Goal: Navigation & Orientation: Find specific page/section

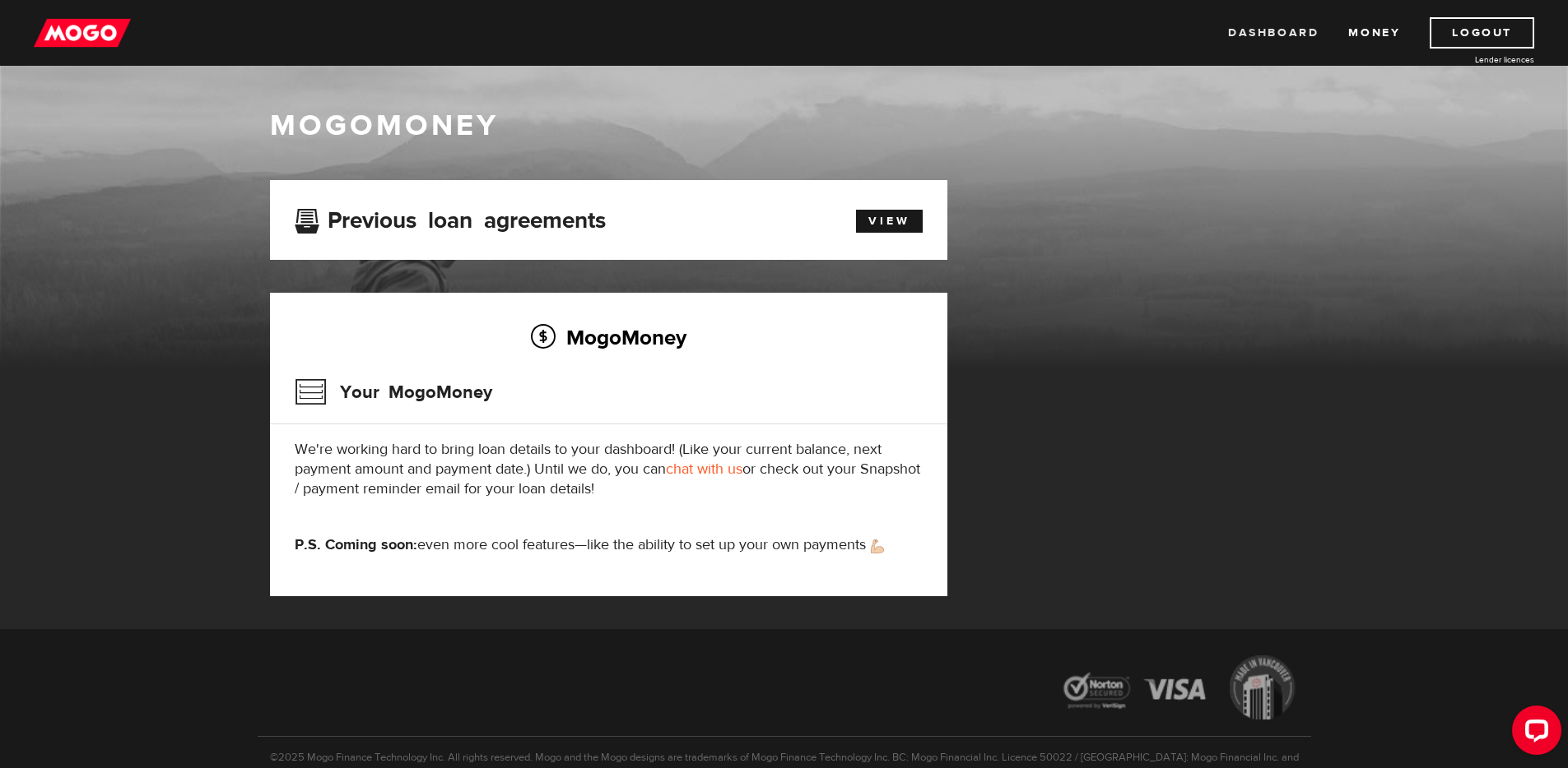
click at [1279, 33] on link "Dashboard" at bounding box center [1273, 33] width 91 height 31
click at [892, 213] on link "View" at bounding box center [890, 220] width 67 height 23
drag, startPoint x: 1517, startPoint y: 730, endPoint x: 3041, endPoint y: 1429, distance: 1676.7
click at [1542, 730] on icon "Open LiveChat chat widget" at bounding box center [1536, 730] width 16 height 11
click at [1282, 34] on link "Dashboard" at bounding box center [1273, 33] width 91 height 31
